Goal: Transaction & Acquisition: Purchase product/service

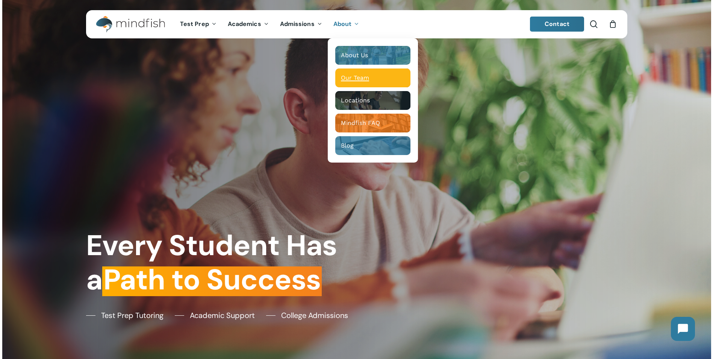
click at [346, 78] on span "Our Team" at bounding box center [355, 77] width 28 height 7
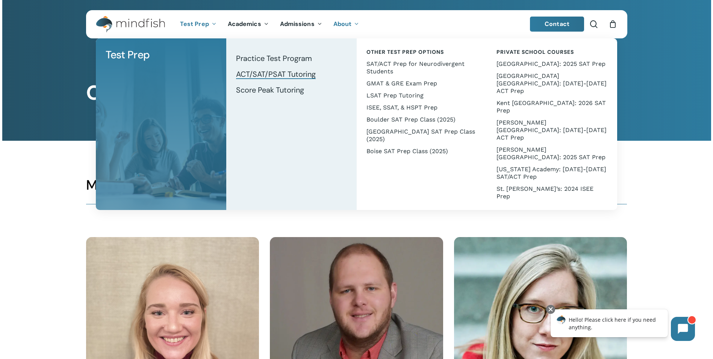
click at [252, 77] on span "ACT/SAT/PSAT Tutoring" at bounding box center [276, 74] width 80 height 10
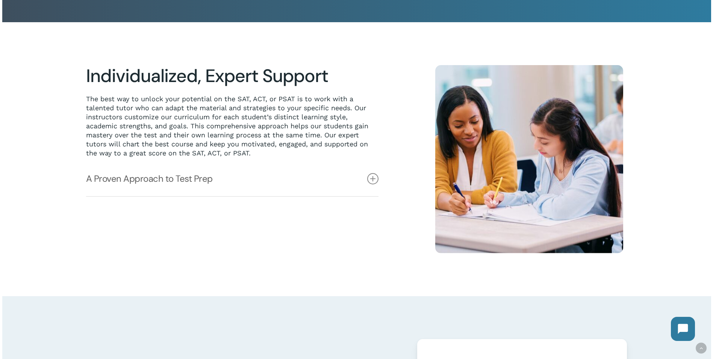
scroll to position [188, 0]
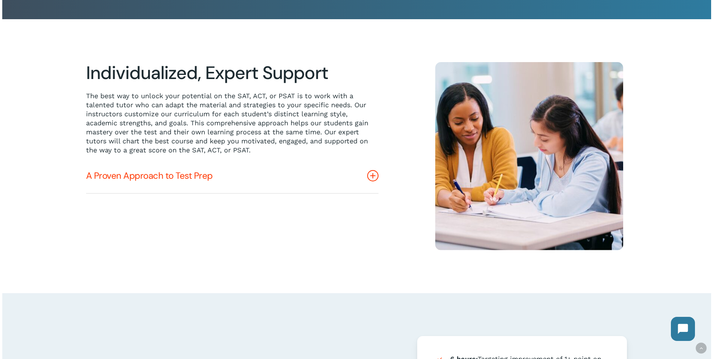
click at [374, 174] on icon at bounding box center [372, 175] width 11 height 11
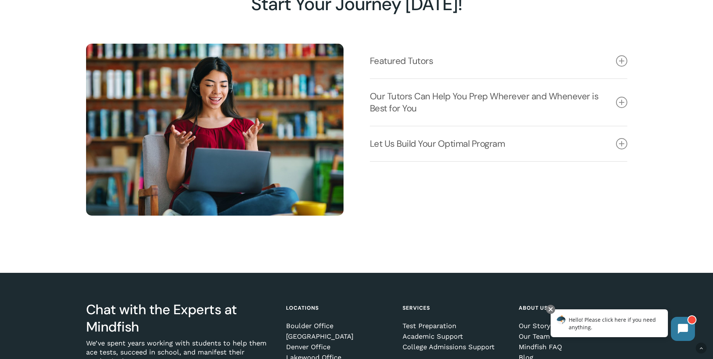
scroll to position [1127, 0]
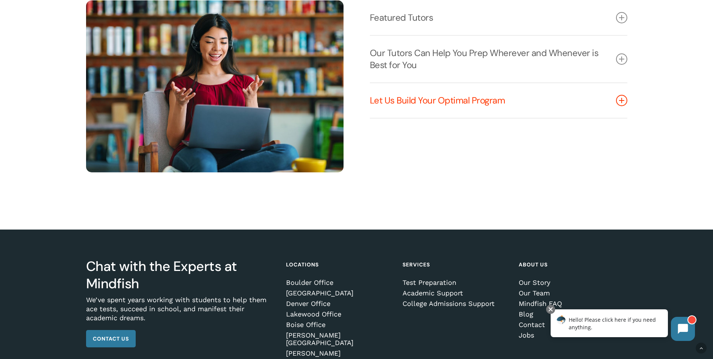
click at [623, 103] on icon at bounding box center [621, 100] width 11 height 11
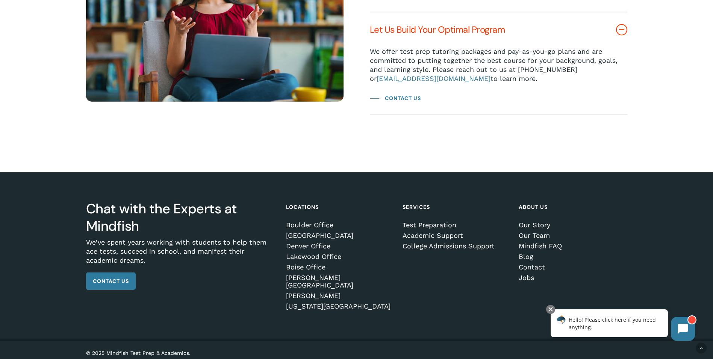
scroll to position [1200, 0]
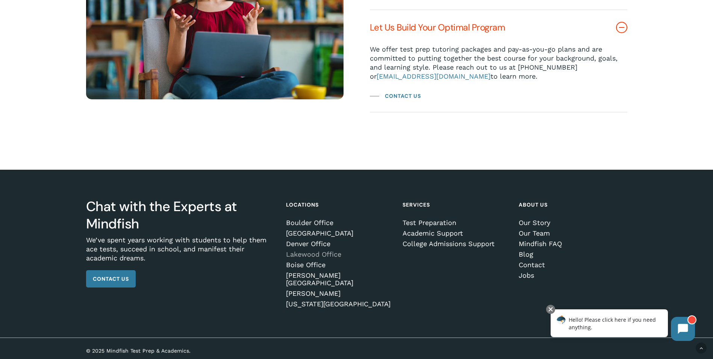
click at [333, 257] on link "Lakewood Office" at bounding box center [339, 254] width 106 height 8
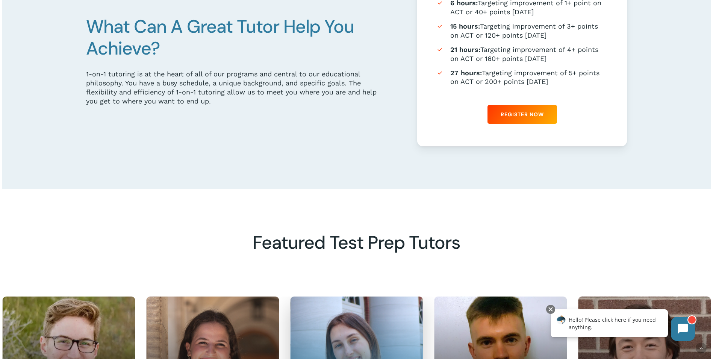
scroll to position [374, 0]
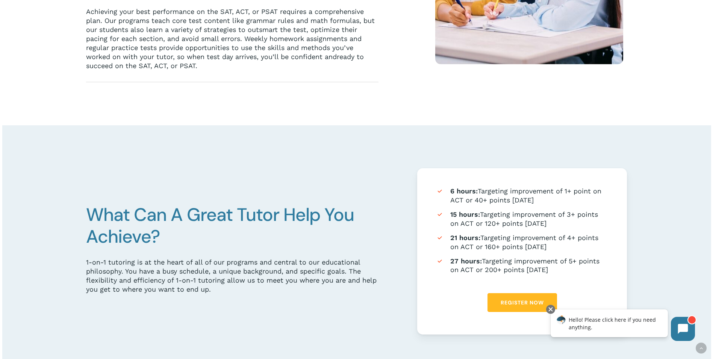
click at [509, 304] on span "Register Now" at bounding box center [522, 302] width 43 height 8
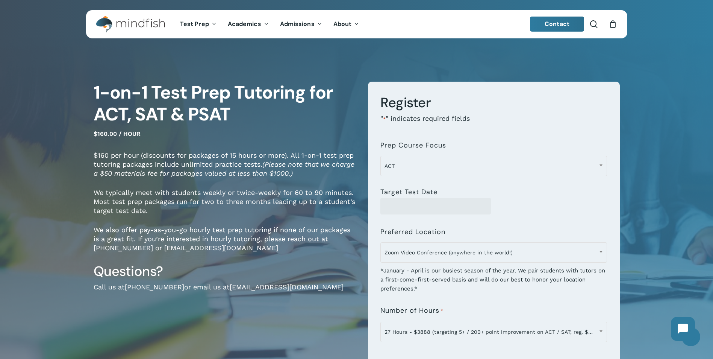
scroll to position [38, 0]
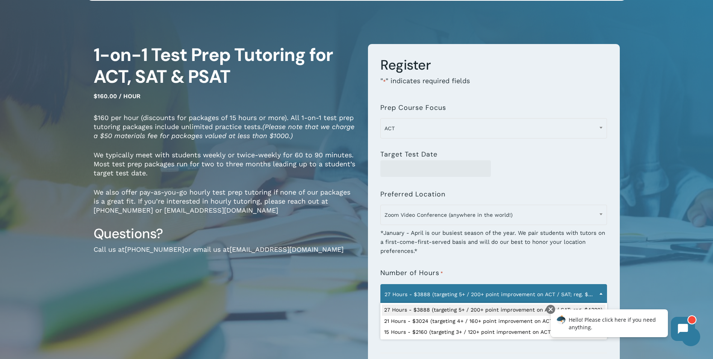
click at [601, 293] on b at bounding box center [600, 293] width 3 height 2
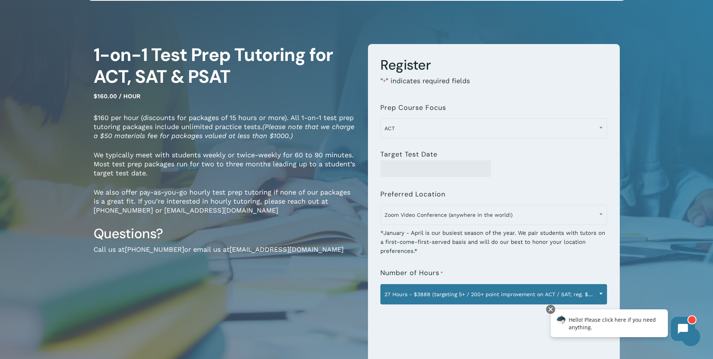
click at [601, 293] on b at bounding box center [600, 293] width 3 height 2
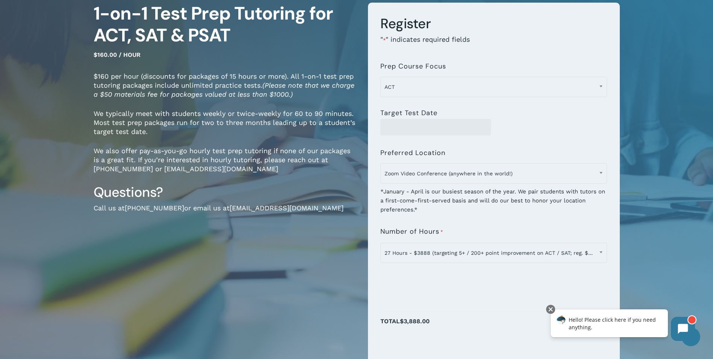
scroll to position [0, 0]
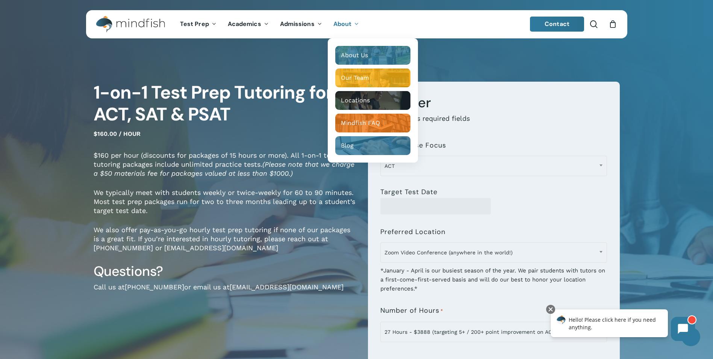
click at [354, 23] on icon "Main Menu" at bounding box center [355, 24] width 3 height 6
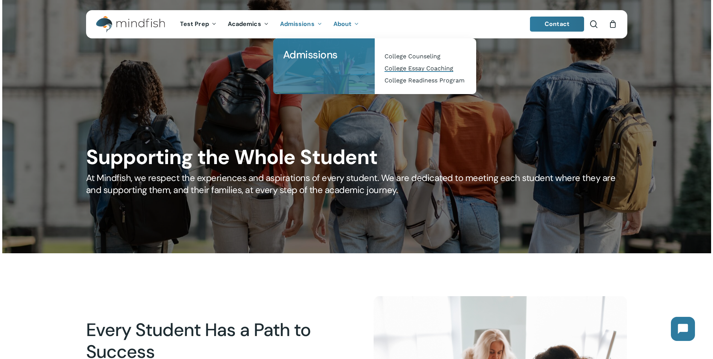
click at [396, 67] on span "College Essay Coaching" at bounding box center [418, 68] width 69 height 7
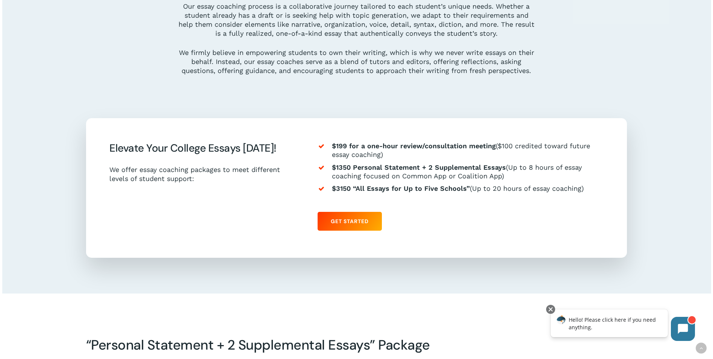
scroll to position [740, 0]
